Goal: Navigation & Orientation: Find specific page/section

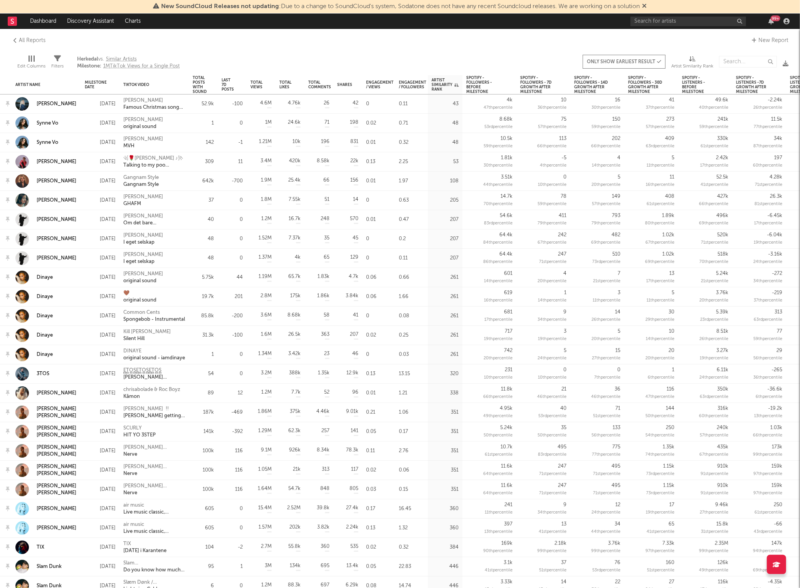
click at [5, 15] on nav "Dashboard Discovery Assistant Charts 99 +" at bounding box center [400, 20] width 800 height 15
click at [9, 20] on rect at bounding box center [12, 21] width 9 height 9
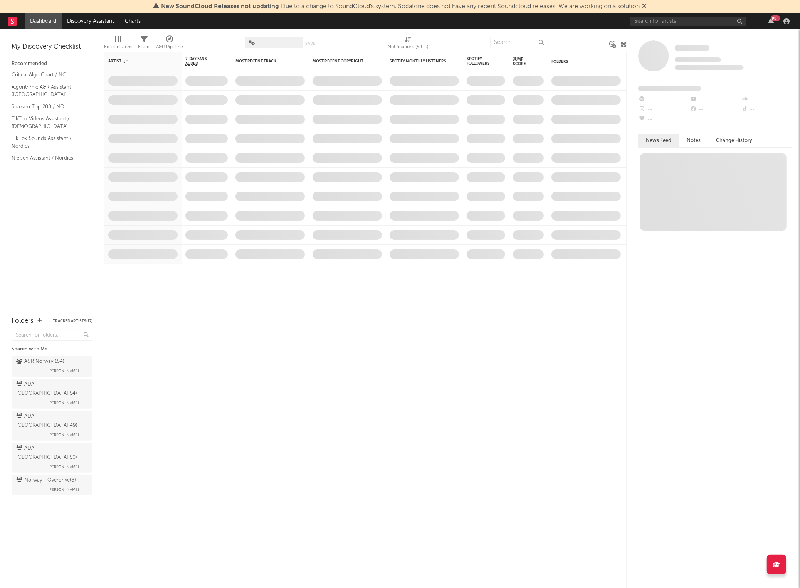
click at [41, 412] on div "ADA Norway ( 49 )" at bounding box center [51, 421] width 70 height 19
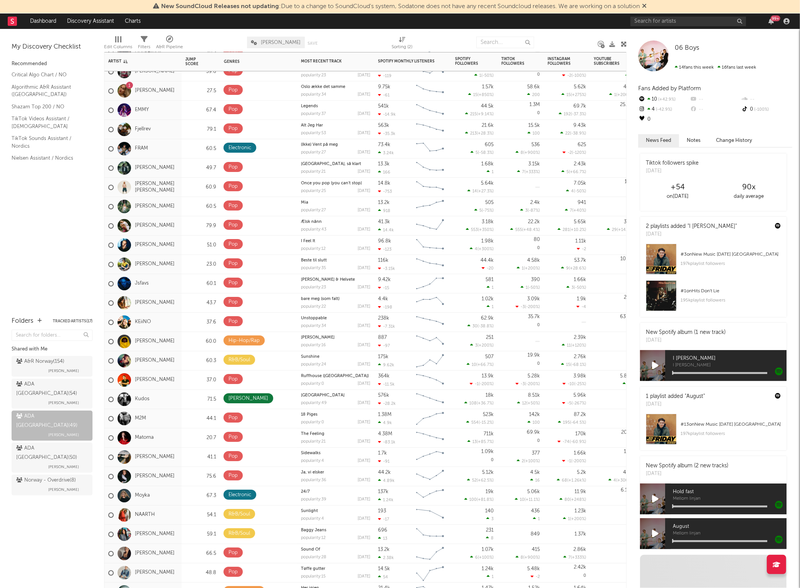
click at [165, 468] on div "[PERSON_NAME]" at bounding box center [141, 476] width 66 height 22
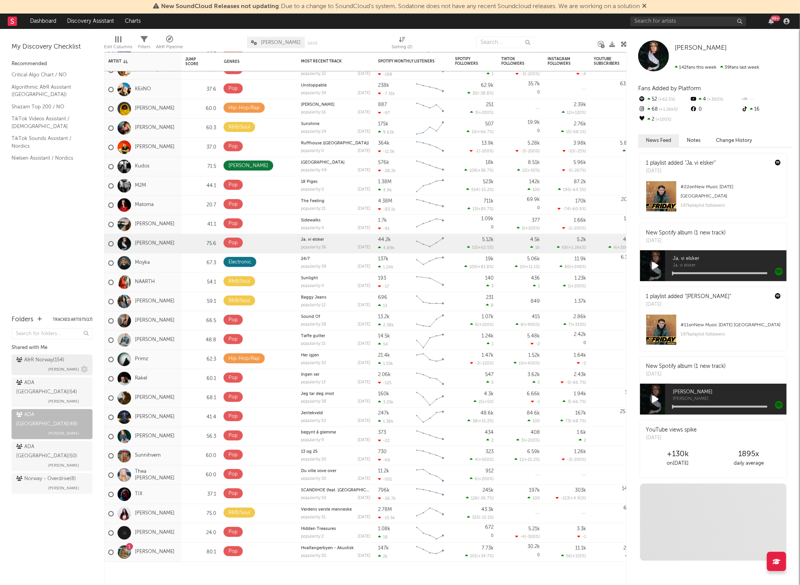
click at [37, 358] on div "A&R Norway ( 154 )" at bounding box center [40, 359] width 48 height 9
